Goal: Check status: Check status

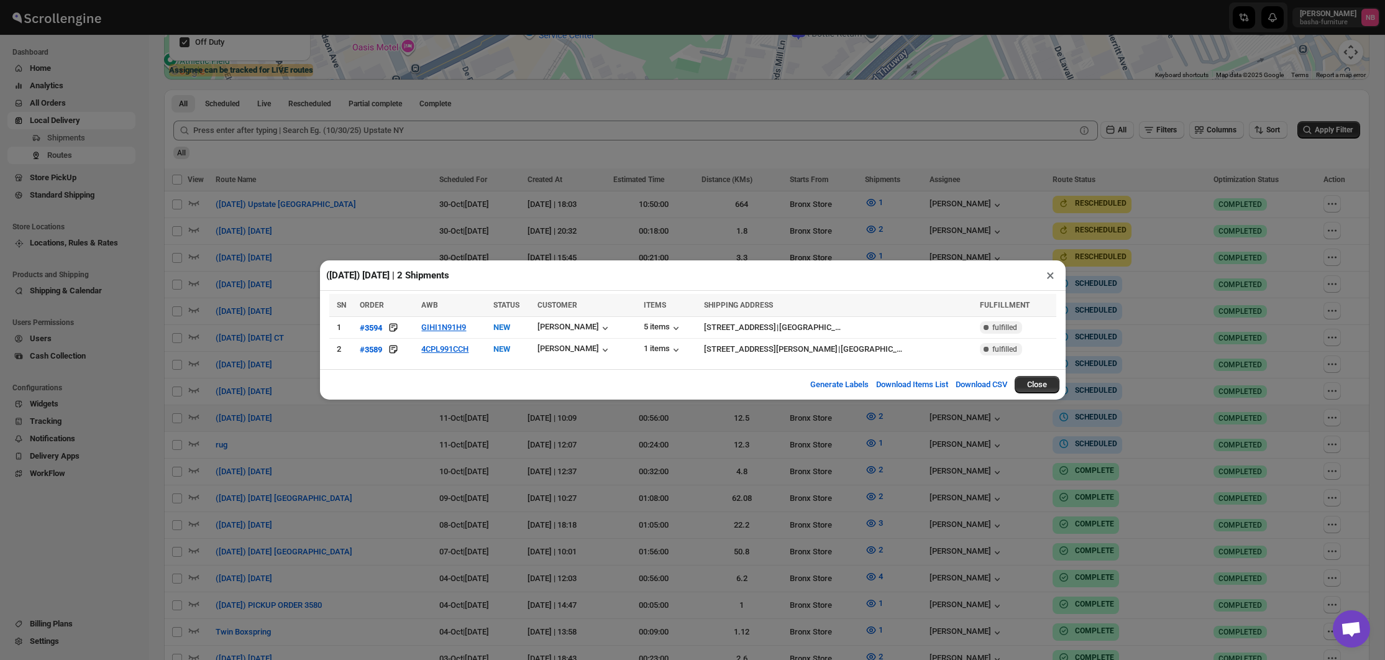
click at [1125, 285] on div "([DATE]) [DATE] | 2 Shipments × SN ORDER AWB STATUS CUSTOMER ITEMS SHIPPING ADD…" at bounding box center [692, 330] width 1385 height 660
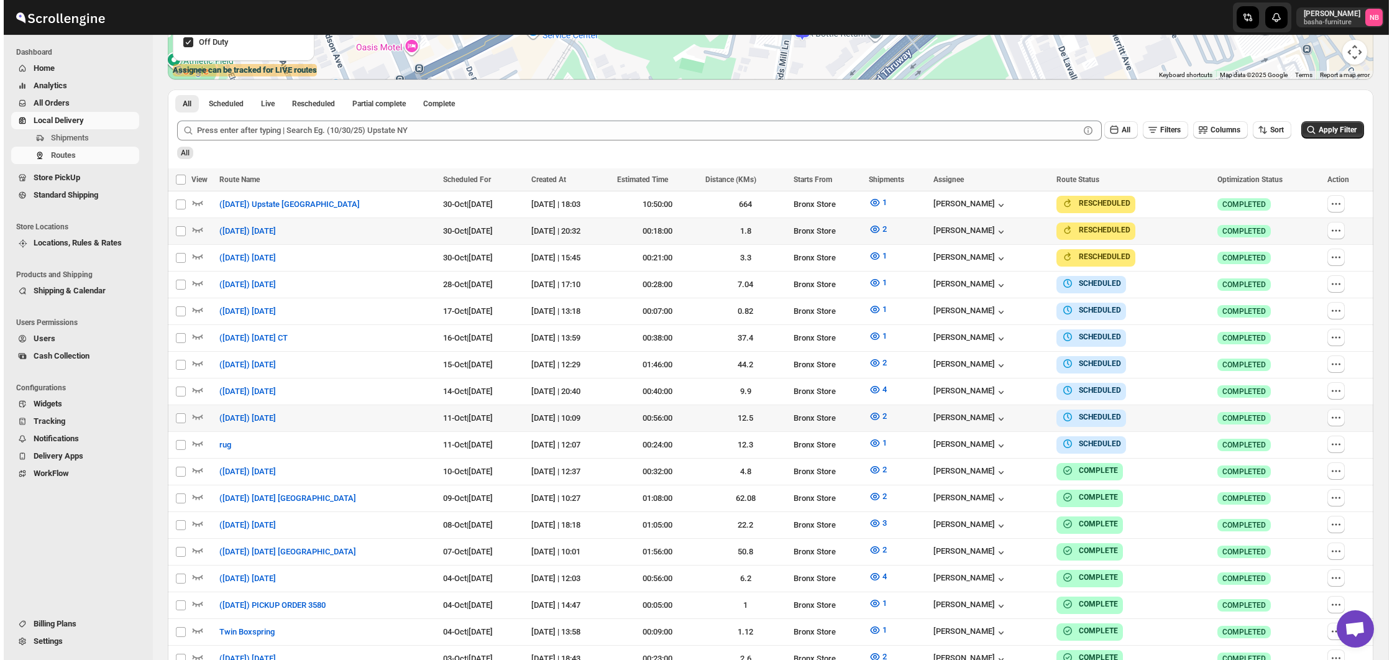
scroll to position [304, 0]
click at [1320, 133] on span "Apply Filter" at bounding box center [1334, 130] width 38 height 9
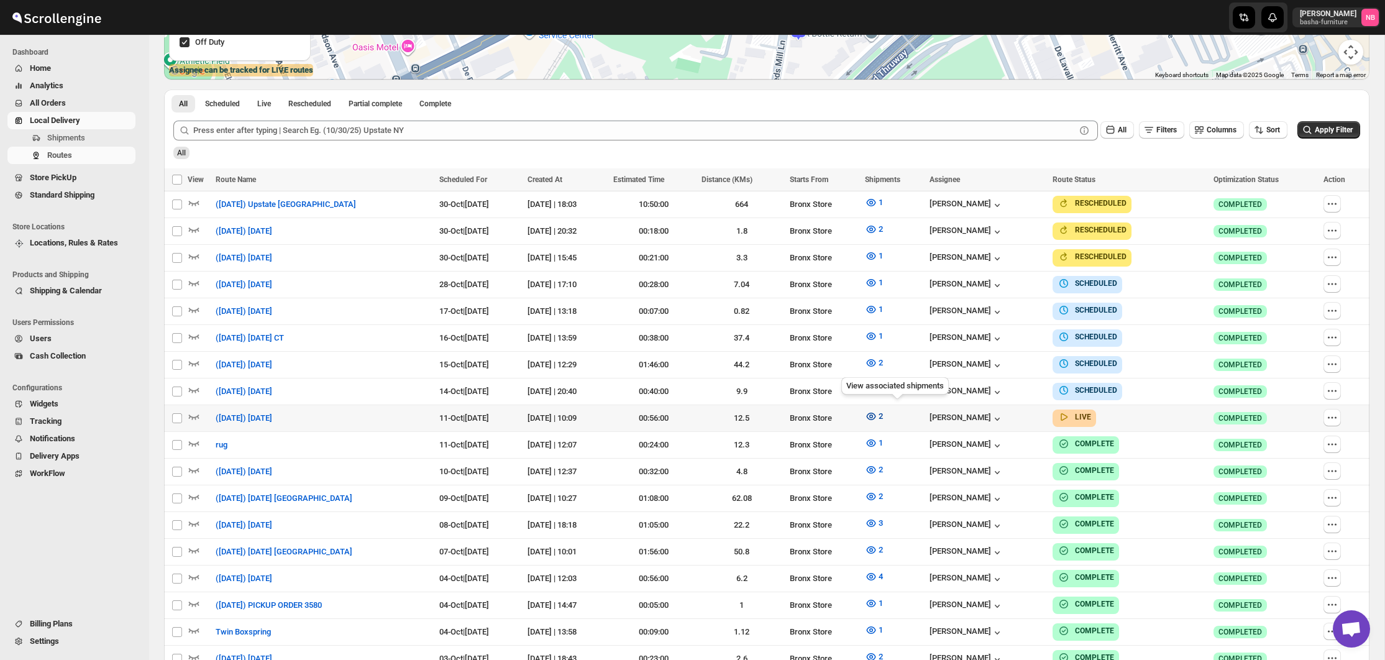
click at [877, 414] on icon "button" at bounding box center [871, 416] width 12 height 12
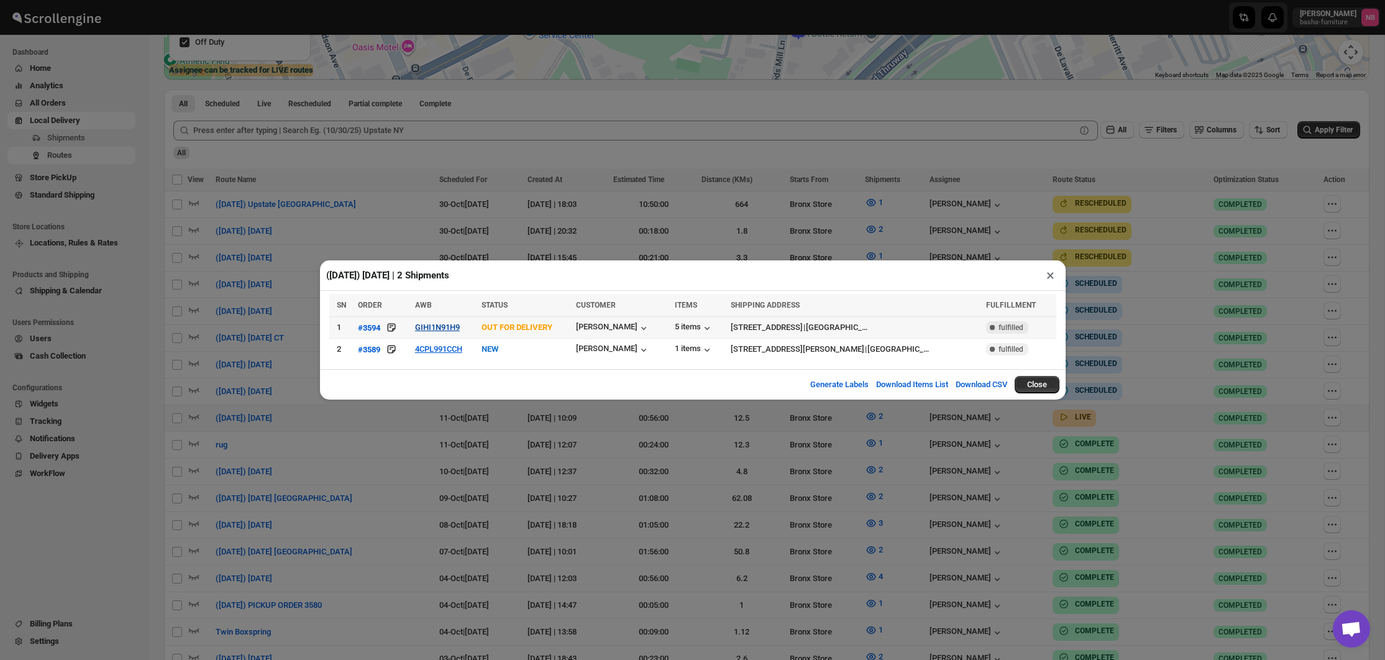
click at [442, 330] on button "GIHI1N91H9" at bounding box center [437, 326] width 45 height 9
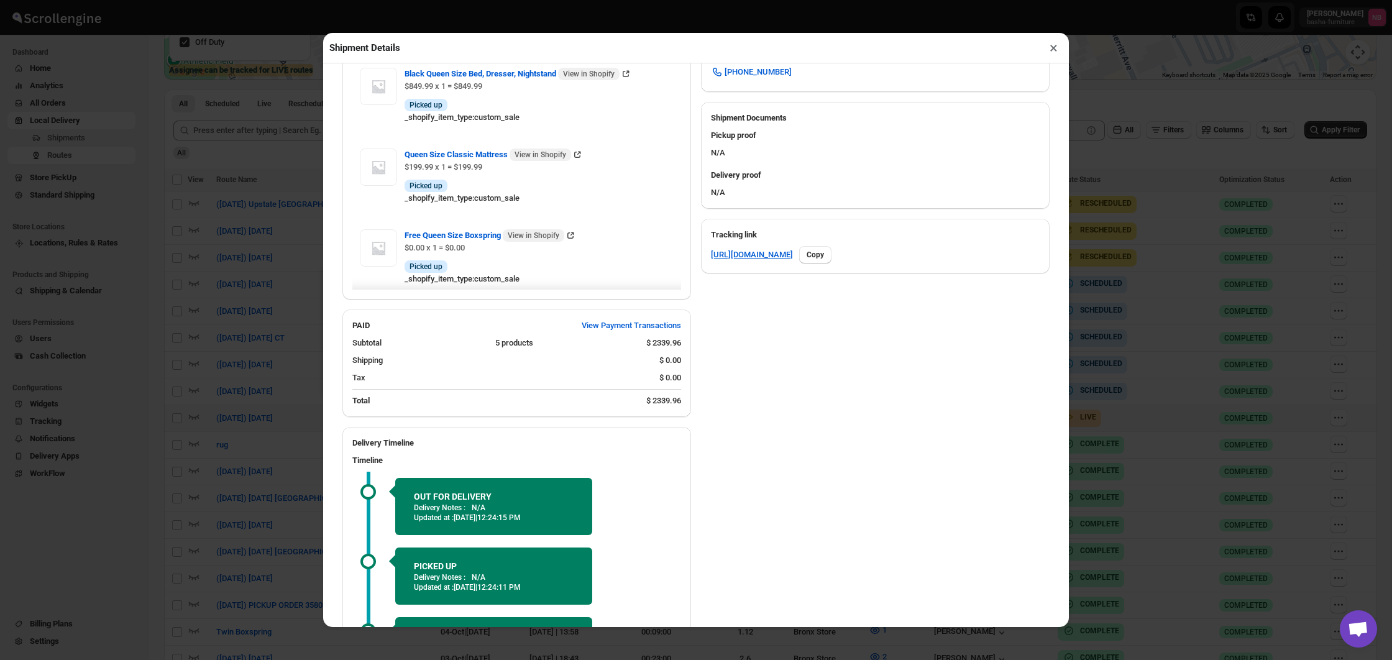
scroll to position [495, 0]
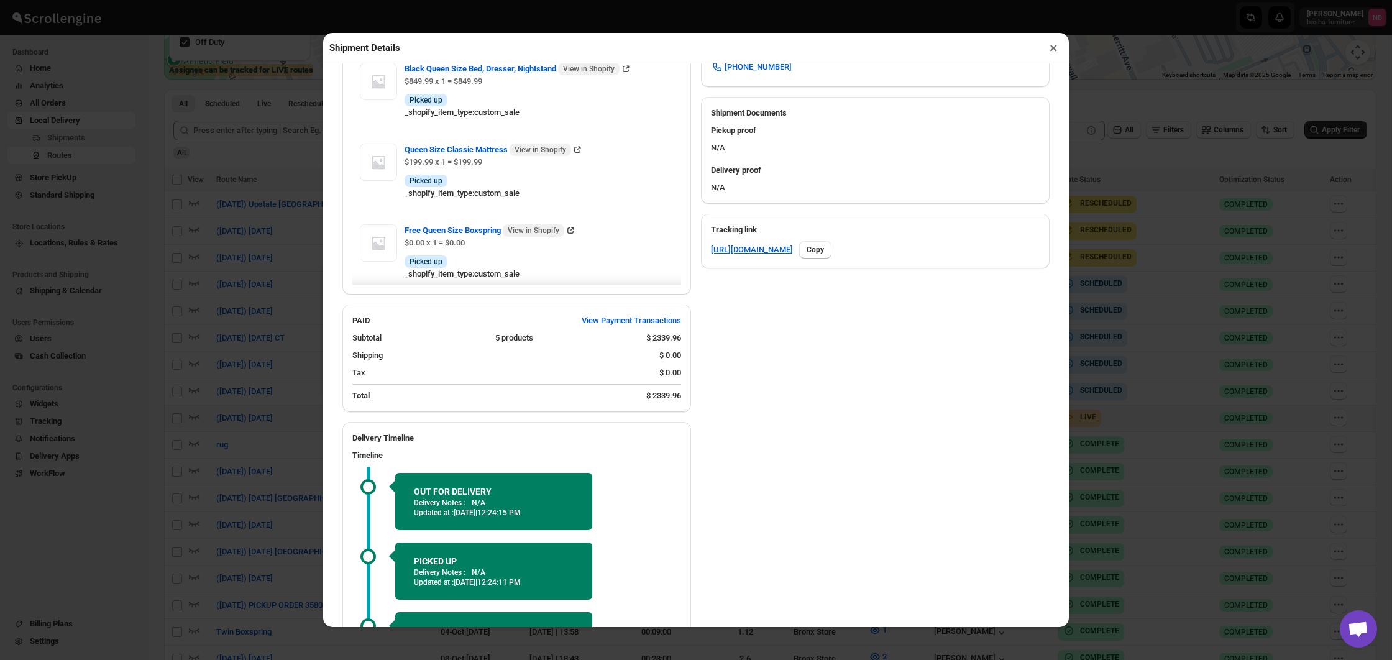
click at [1052, 47] on button "×" at bounding box center [1053, 47] width 18 height 17
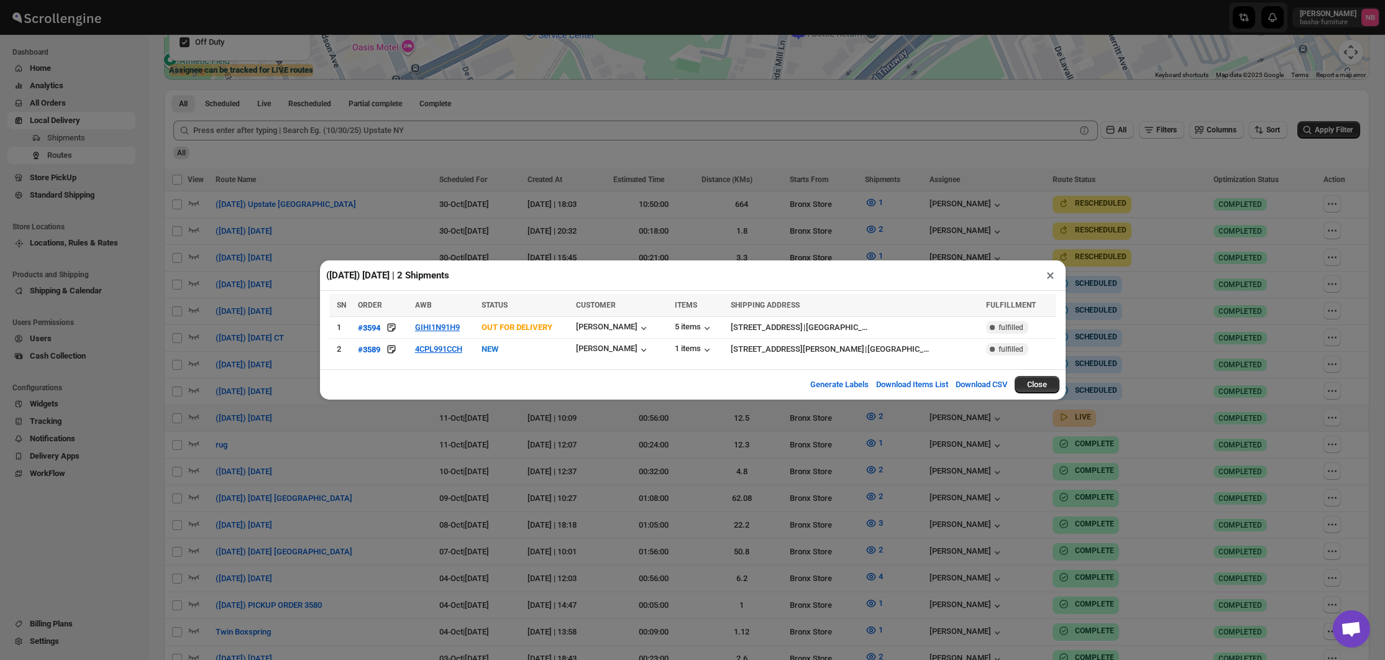
click at [1254, 254] on div "([DATE]) [DATE] | 2 Shipments × SN ORDER AWB STATUS CUSTOMER ITEMS SHIPPING ADD…" at bounding box center [692, 330] width 1385 height 660
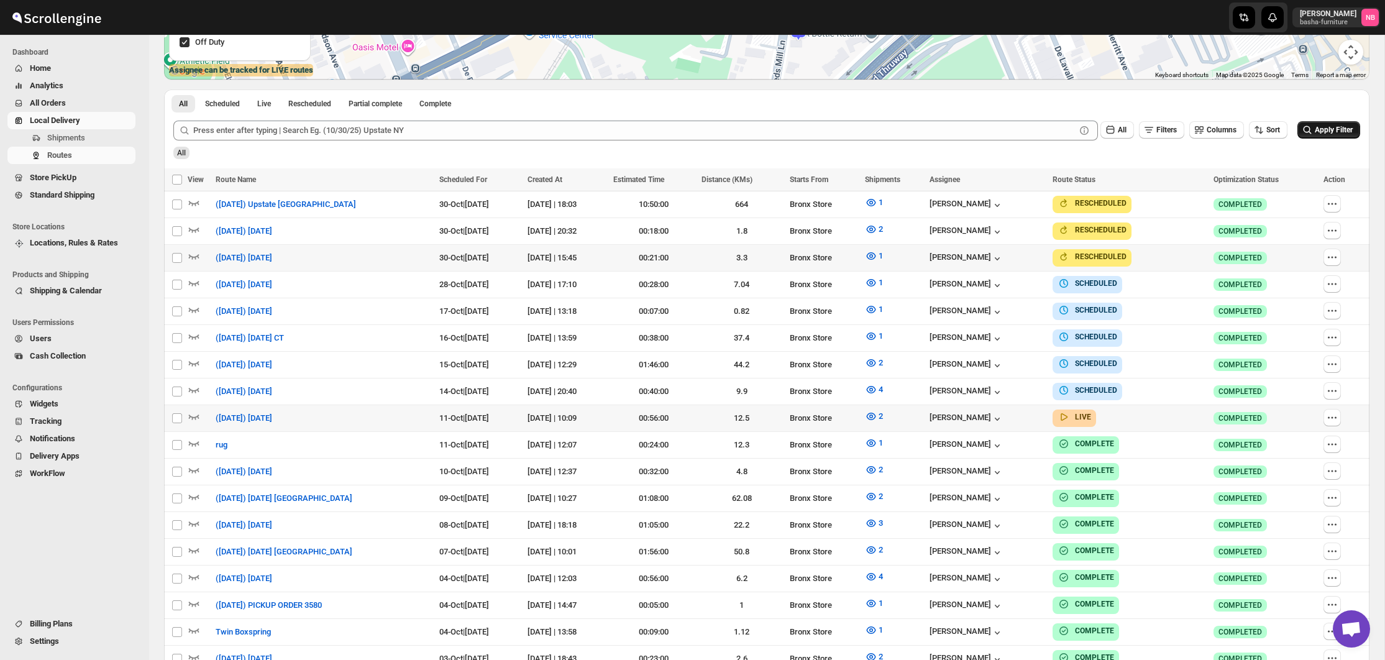
click at [1336, 127] on span "Apply Filter" at bounding box center [1334, 130] width 38 height 9
click at [890, 406] on button "2" at bounding box center [873, 416] width 33 height 20
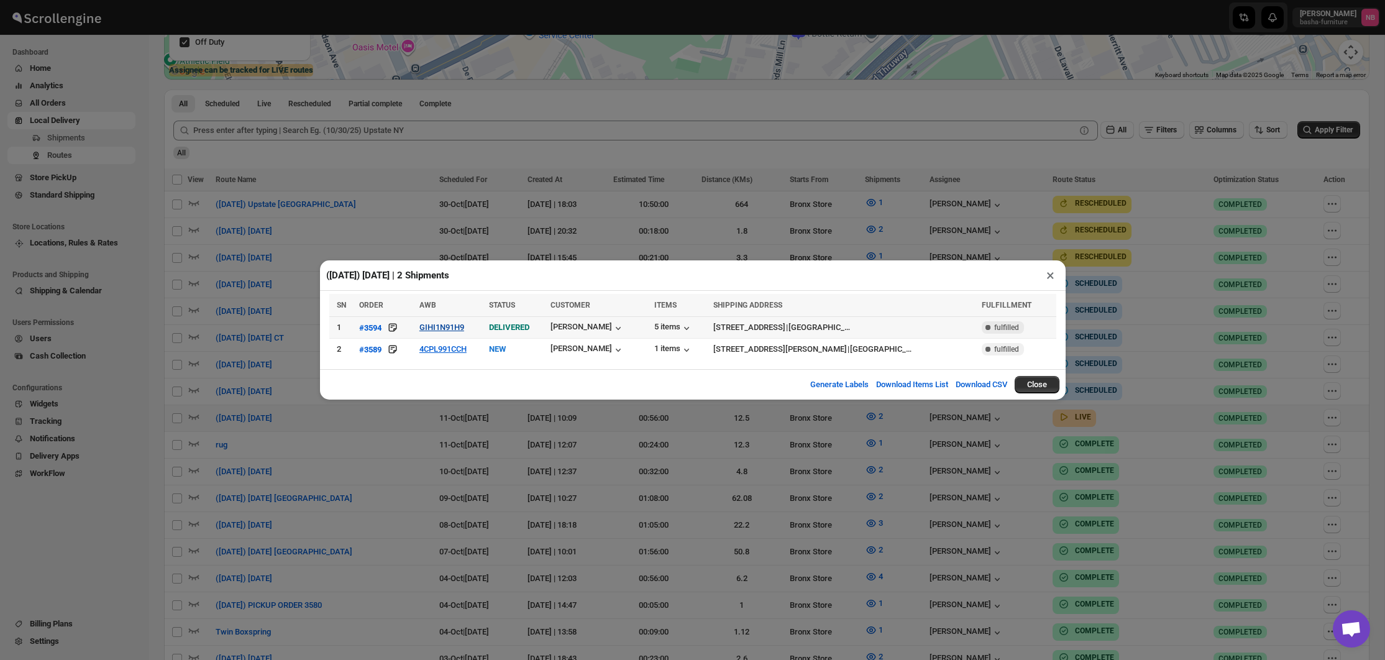
click at [449, 324] on button "GIHI1N91H9" at bounding box center [441, 326] width 45 height 9
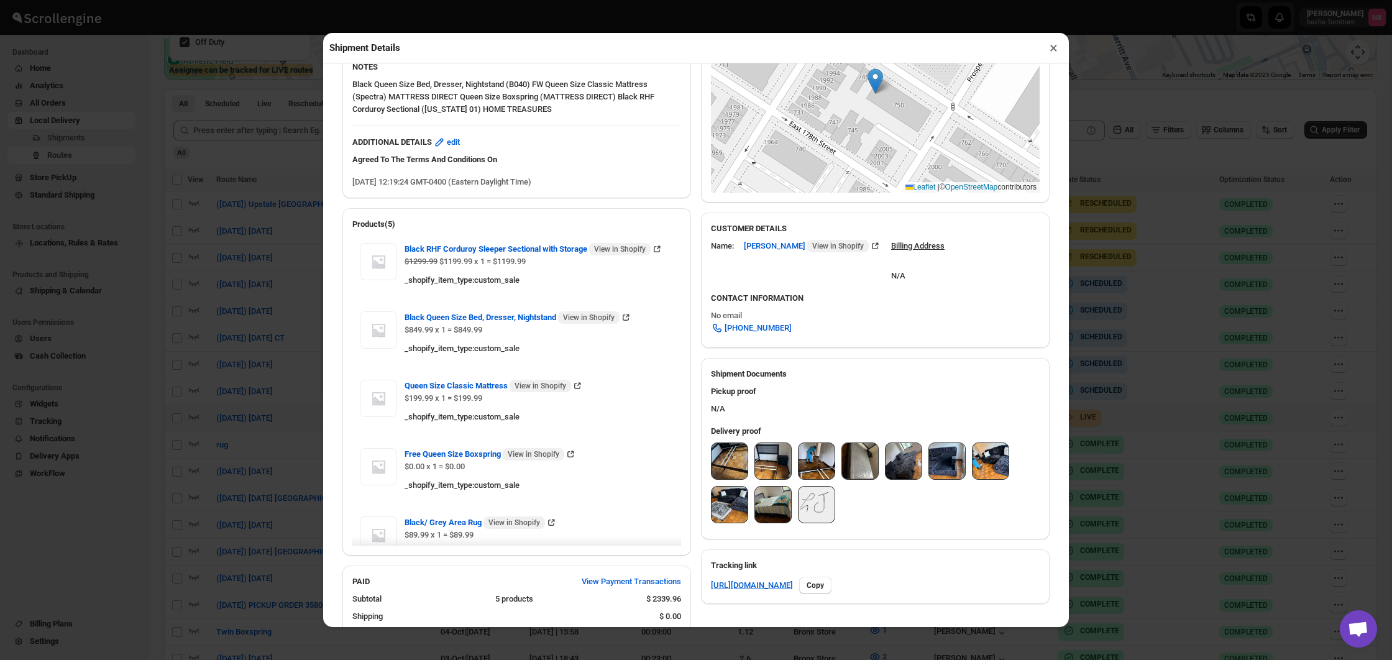
scroll to position [266, 0]
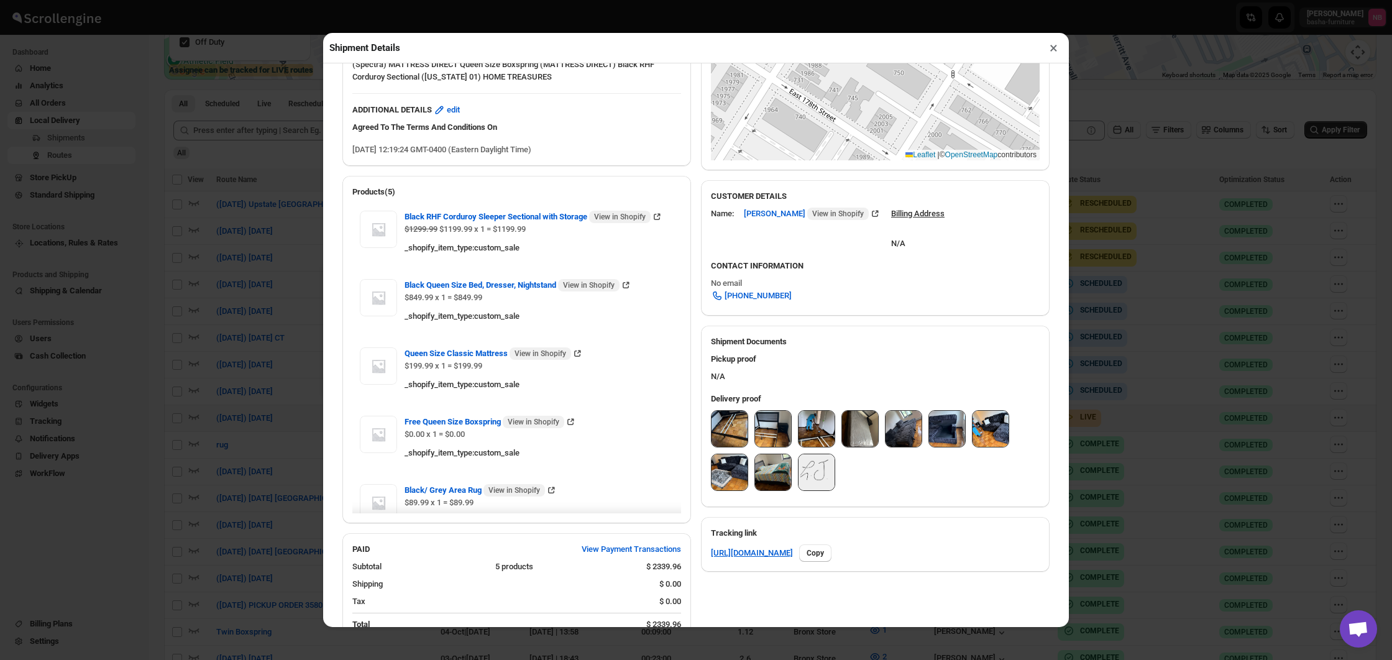
click at [729, 434] on img at bounding box center [729, 429] width 36 height 36
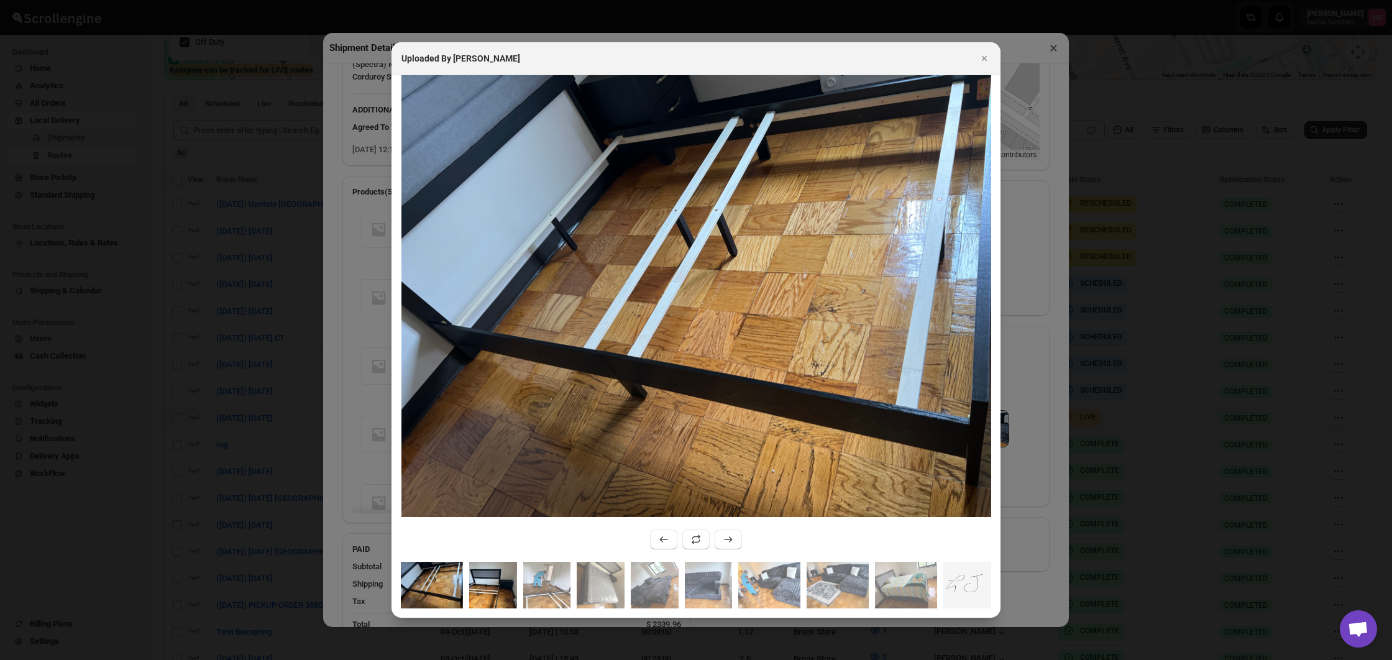
click at [512, 594] on img ":r863:" at bounding box center [493, 585] width 48 height 47
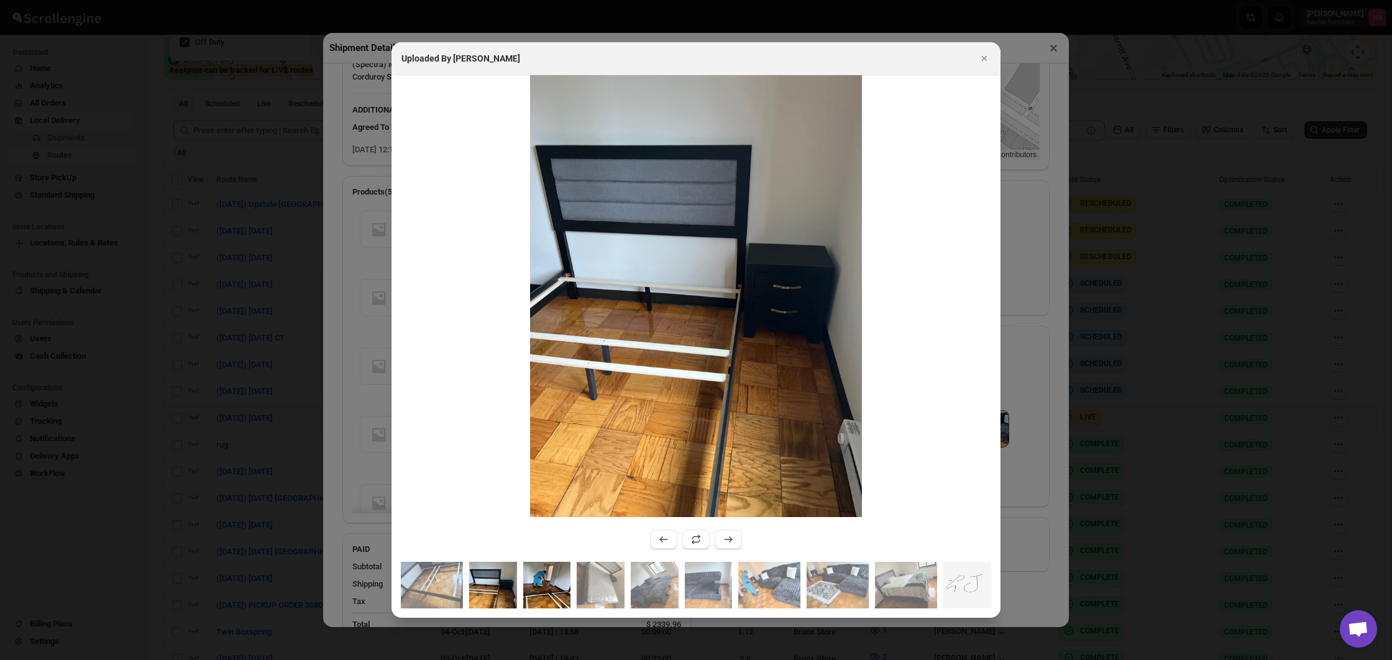
click at [536, 590] on img ":r863:" at bounding box center [547, 585] width 48 height 47
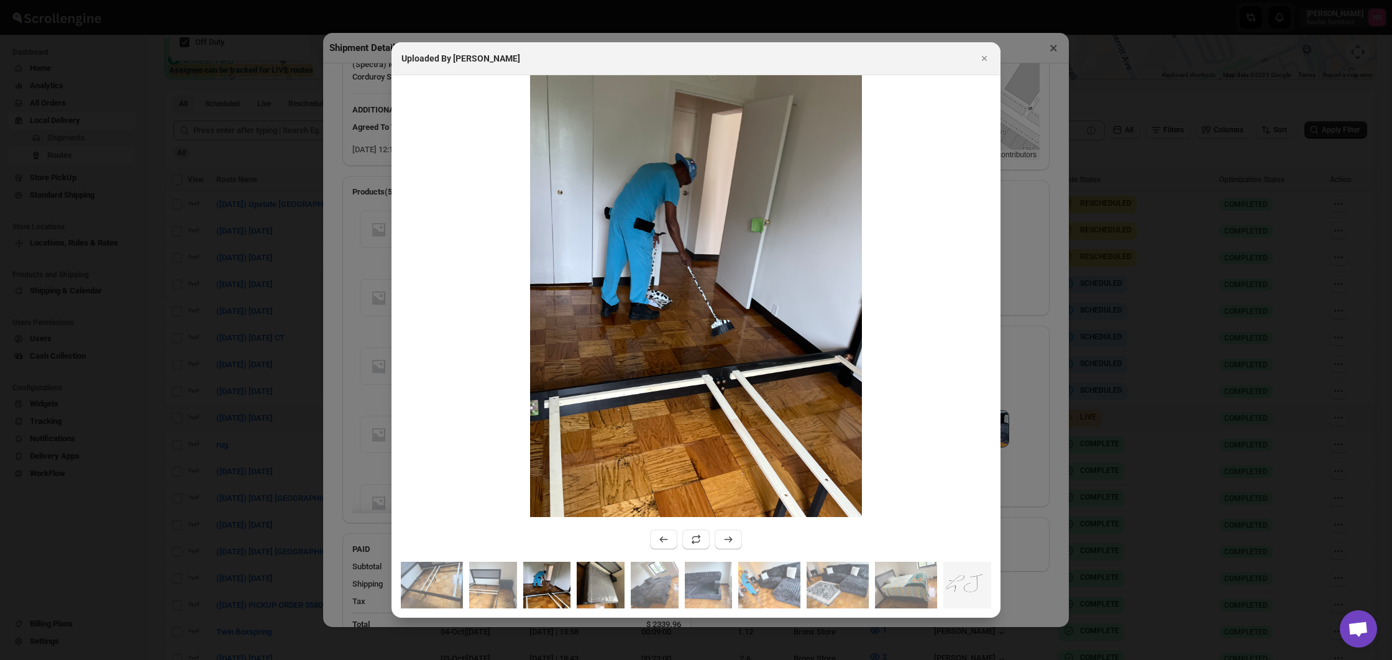
click at [585, 586] on img ":r863:" at bounding box center [601, 585] width 48 height 47
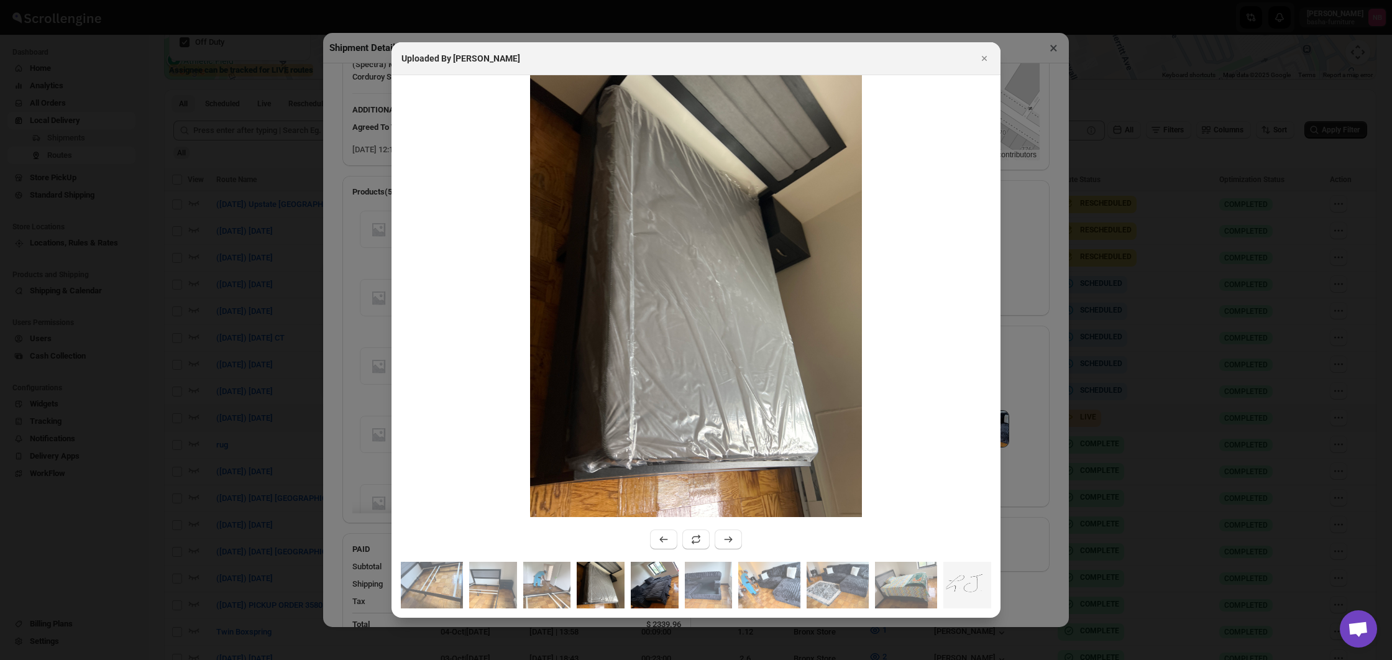
click at [634, 582] on img ":r863:" at bounding box center [655, 585] width 48 height 47
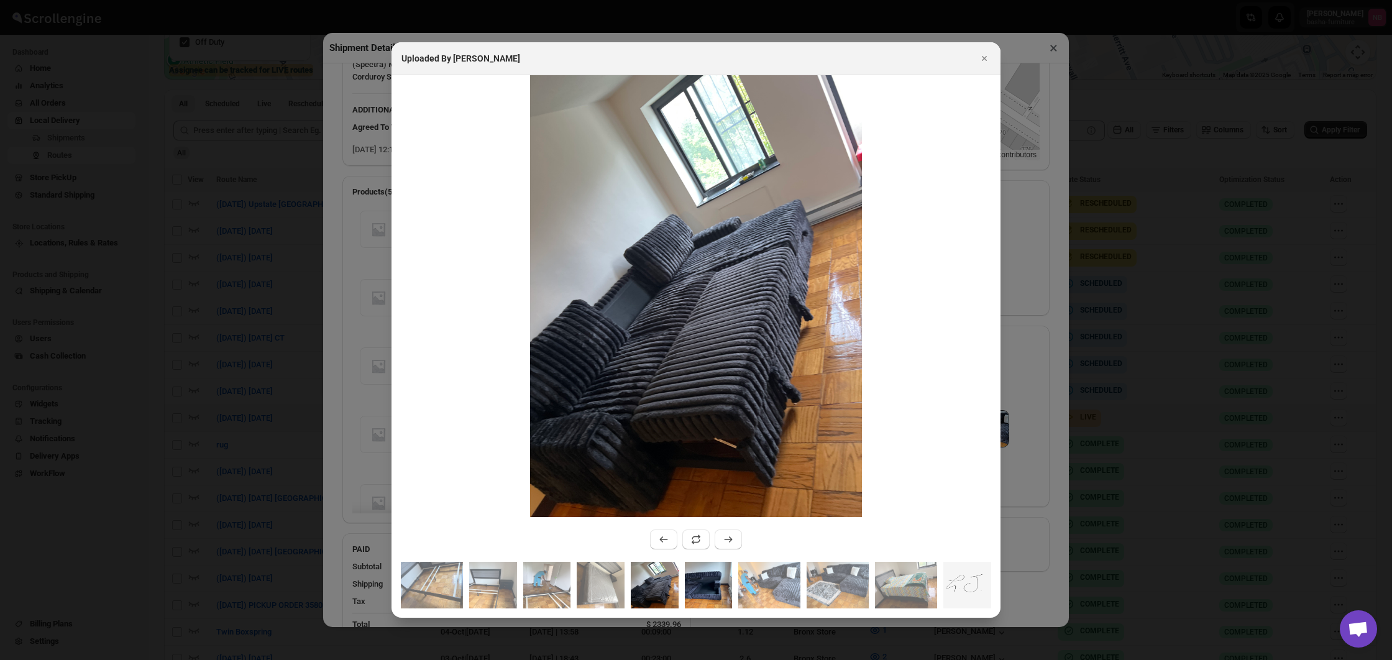
click at [700, 582] on img ":r863:" at bounding box center [709, 585] width 48 height 47
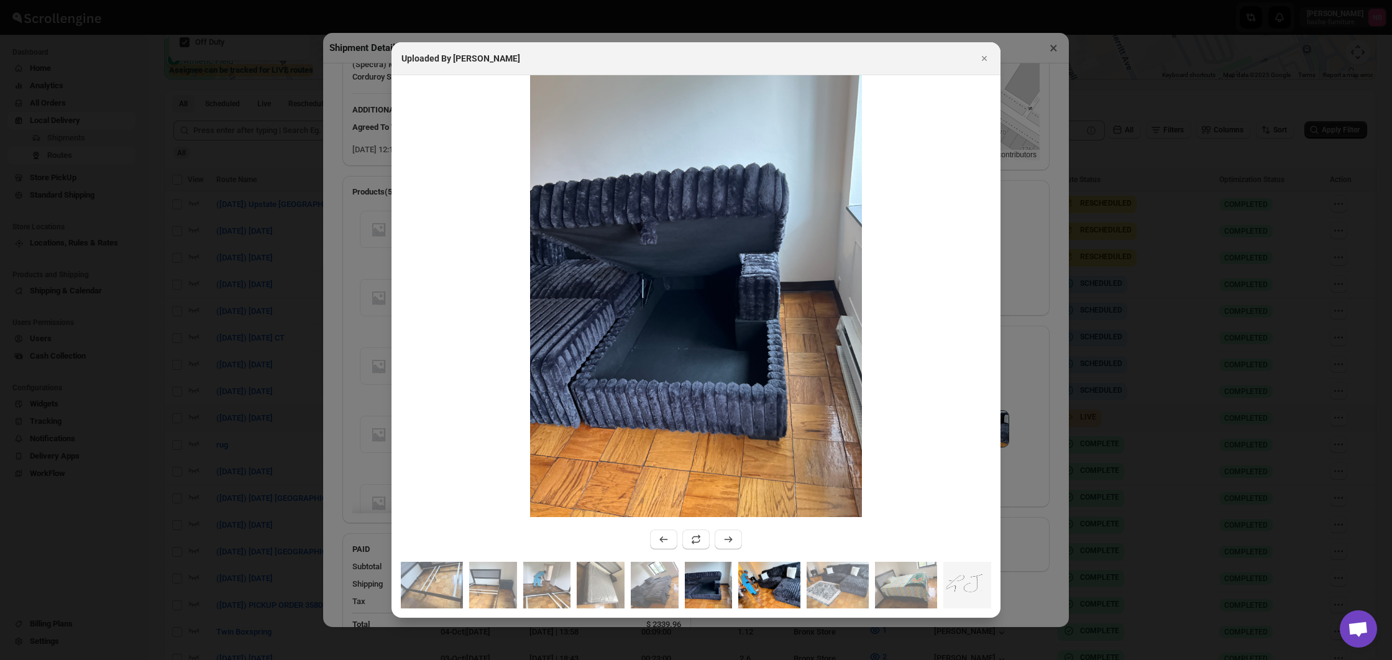
click at [758, 579] on img ":r863:" at bounding box center [769, 585] width 62 height 47
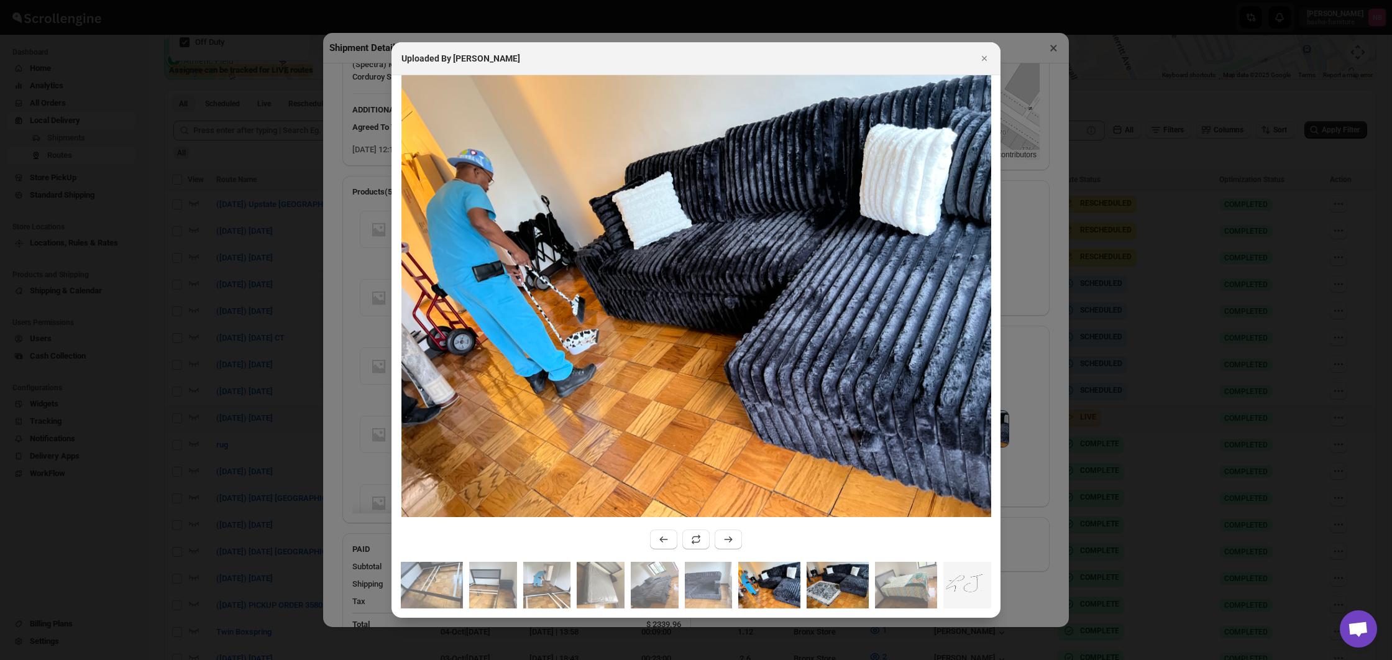
click at [838, 578] on img ":r863:" at bounding box center [837, 585] width 62 height 47
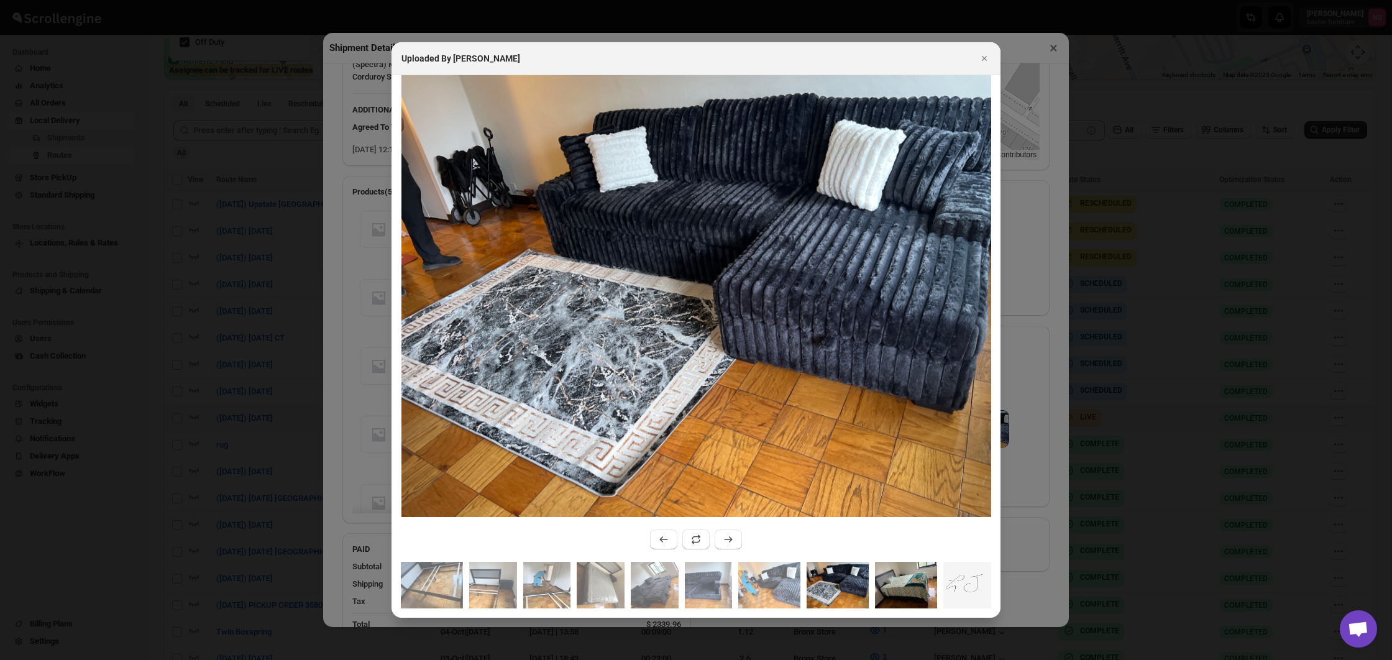
click at [880, 580] on img ":r863:" at bounding box center [906, 585] width 62 height 47
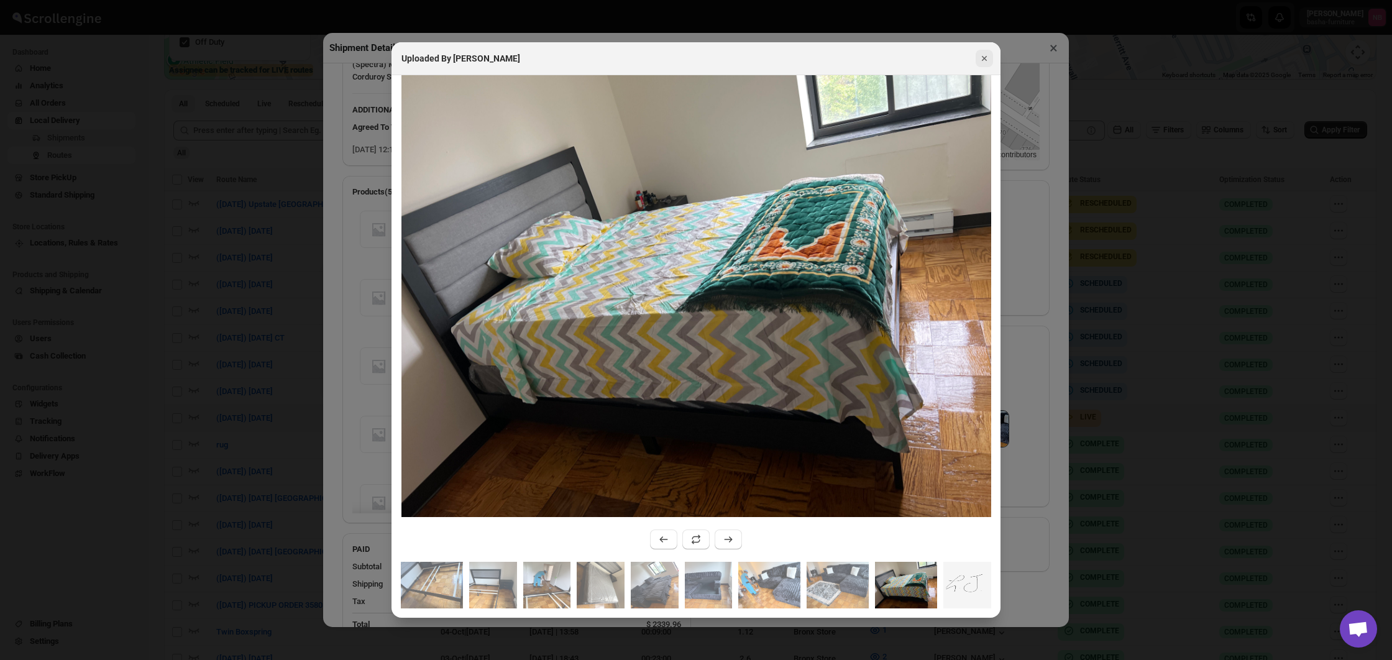
click at [987, 62] on icon "Close" at bounding box center [984, 58] width 12 height 12
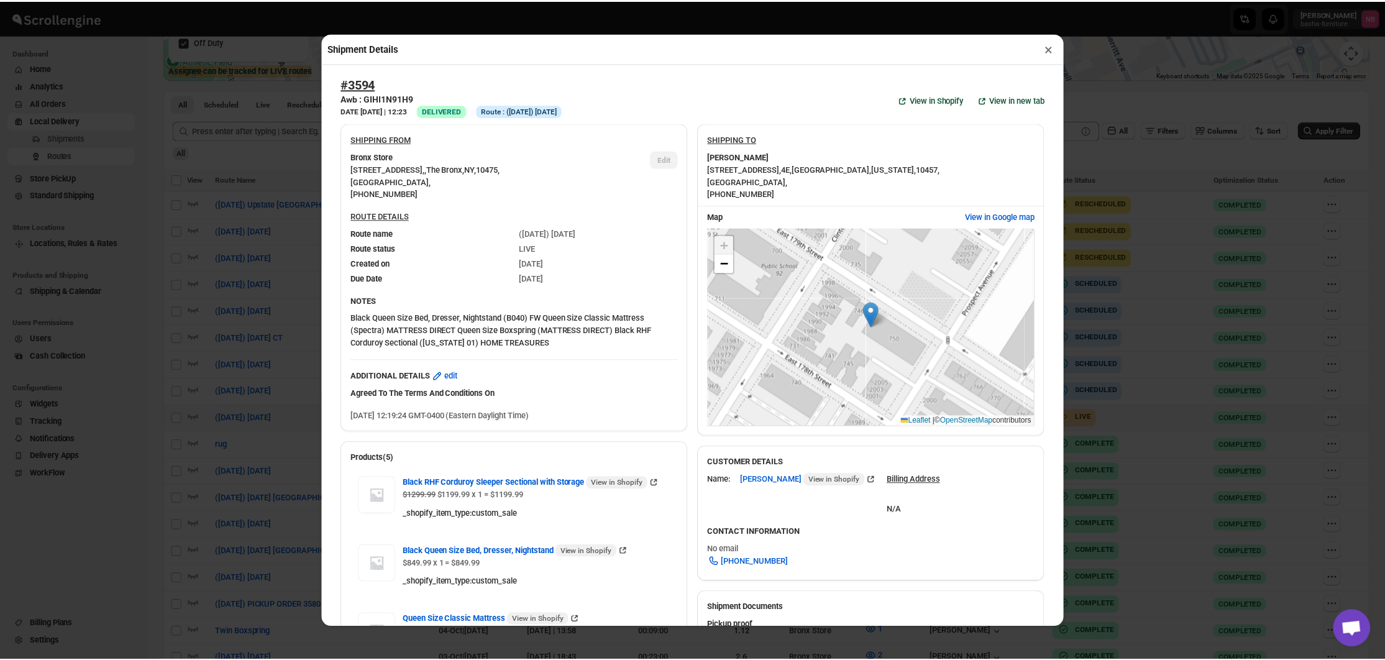
scroll to position [0, 0]
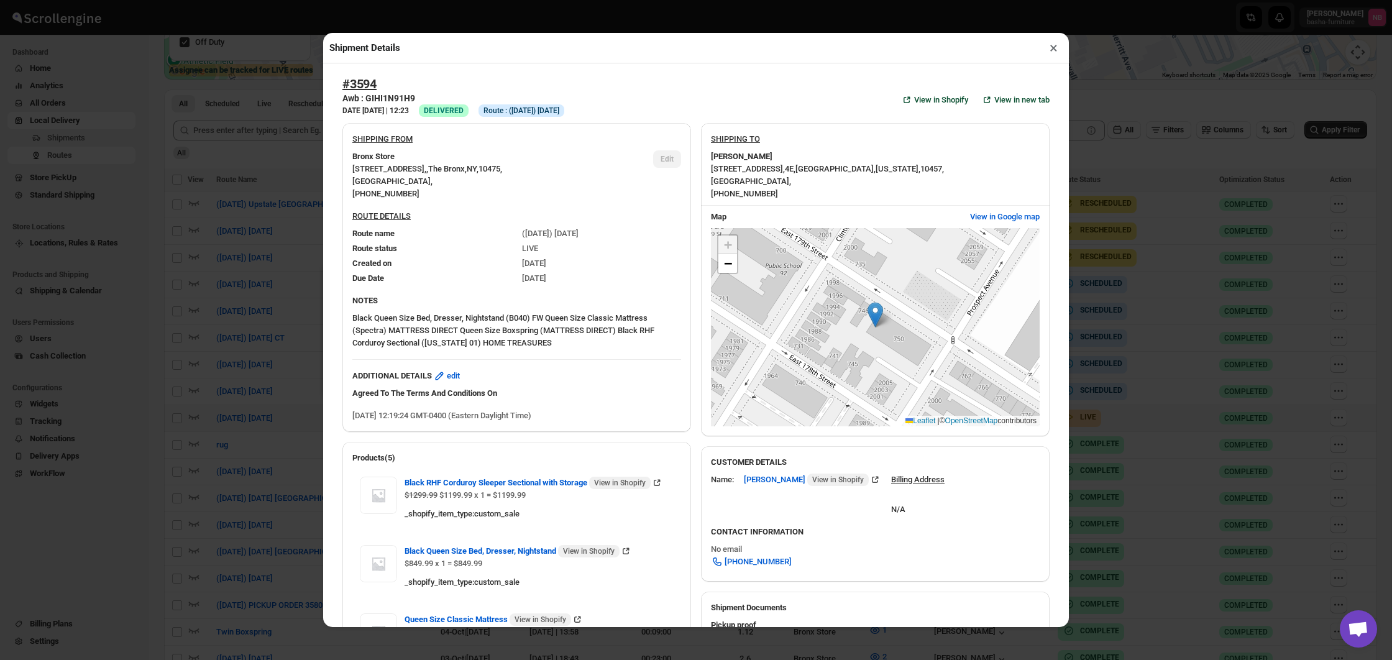
click at [1059, 49] on button "×" at bounding box center [1053, 47] width 18 height 17
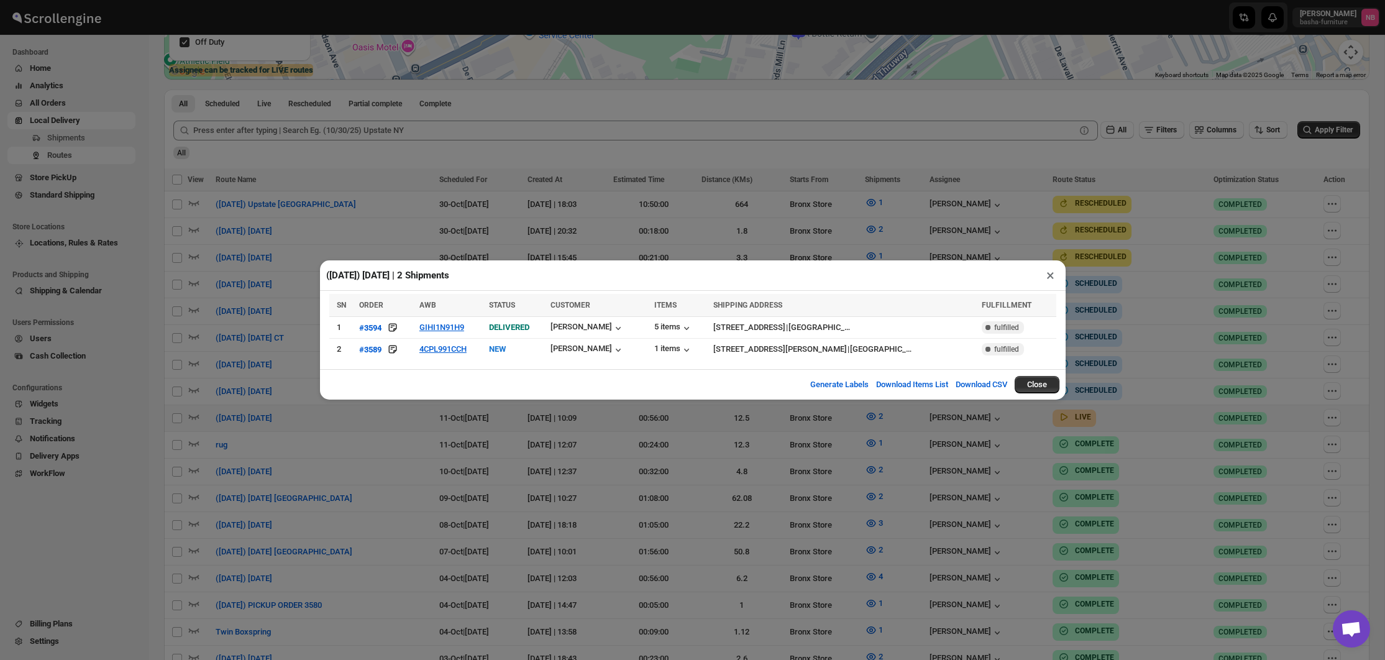
click at [1233, 218] on div "([DATE]) [DATE] | 2 Shipments × SN ORDER AWB STATUS CUSTOMER ITEMS SHIPPING ADD…" at bounding box center [692, 330] width 1385 height 660
